Goal: Task Accomplishment & Management: Manage account settings

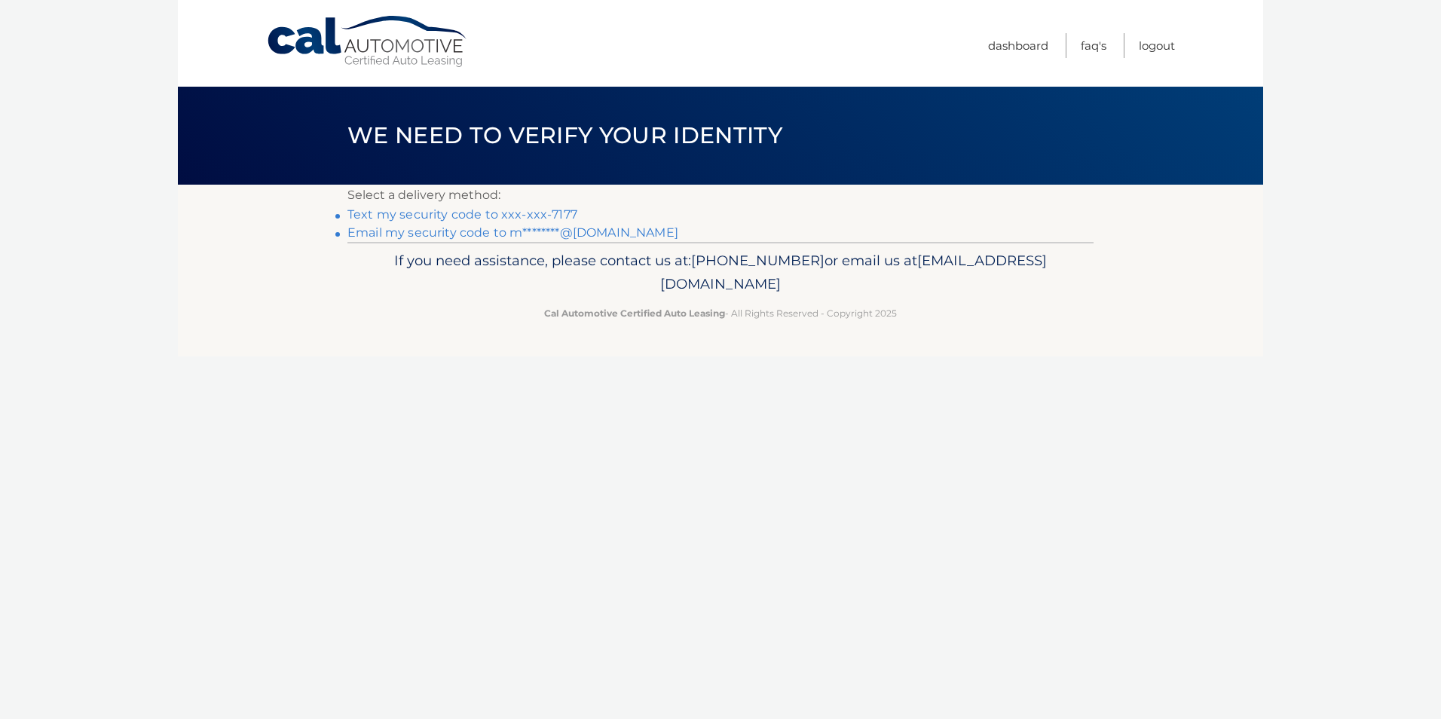
click at [537, 216] on link "Text my security code to xxx-xxx-7177" at bounding box center [462, 214] width 230 height 14
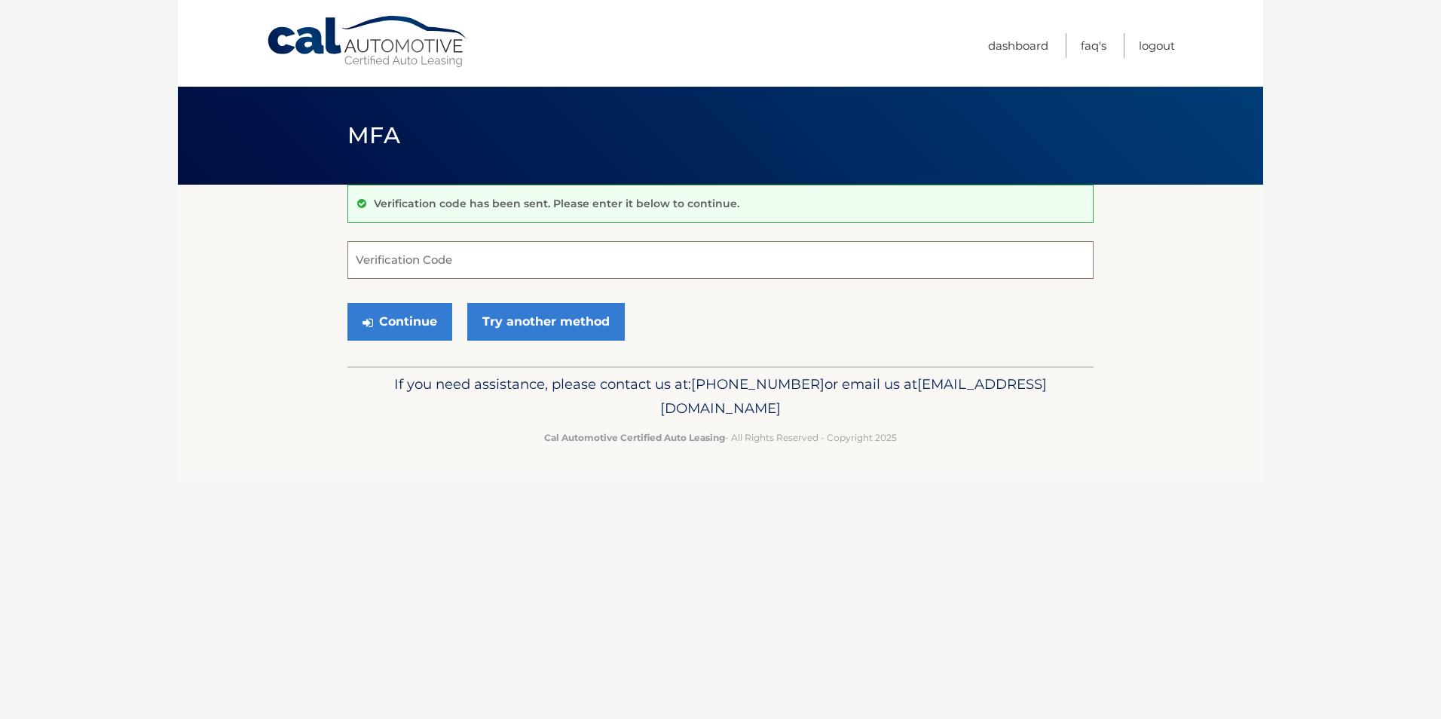
click at [449, 251] on input "Verification Code" at bounding box center [720, 260] width 746 height 38
type input "695474"
click at [435, 335] on button "Continue" at bounding box center [399, 322] width 105 height 38
